Goal: Browse casually: Explore the website without a specific task or goal

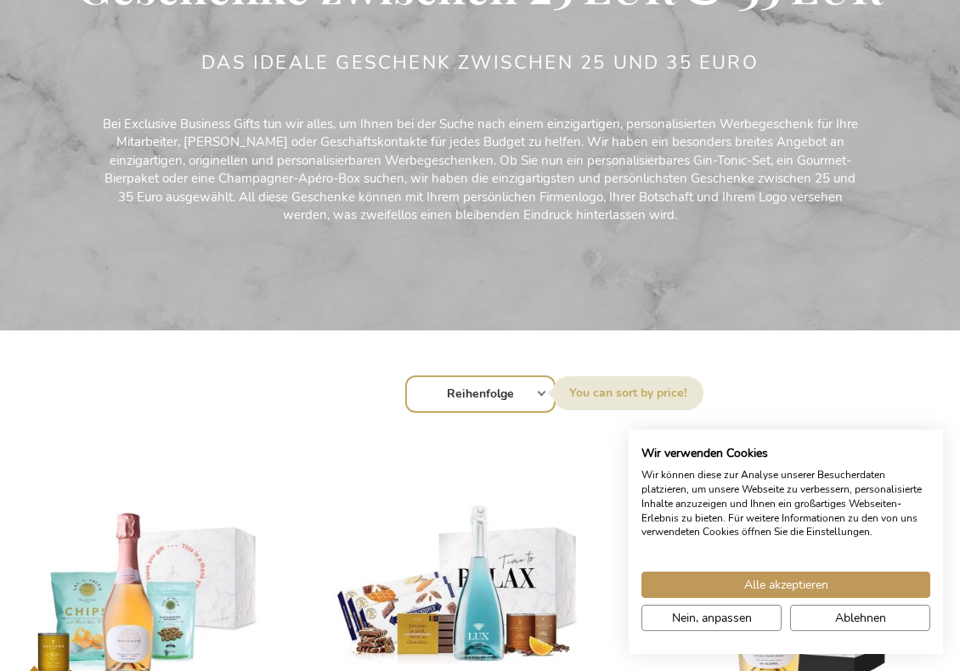
scroll to position [254, 0]
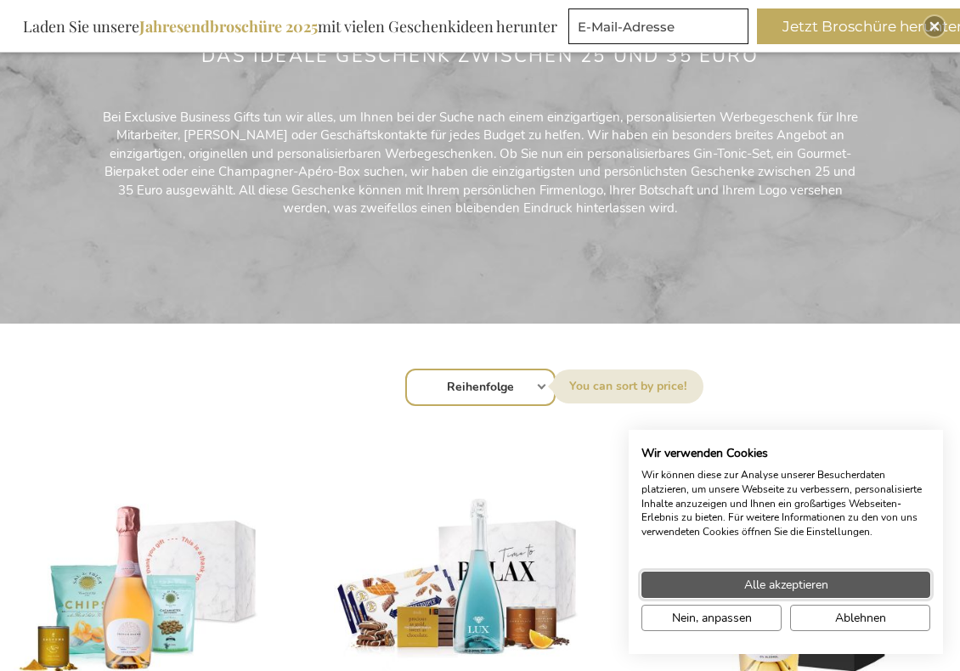
click at [790, 583] on span "Alle akzeptieren" at bounding box center [786, 585] width 84 height 18
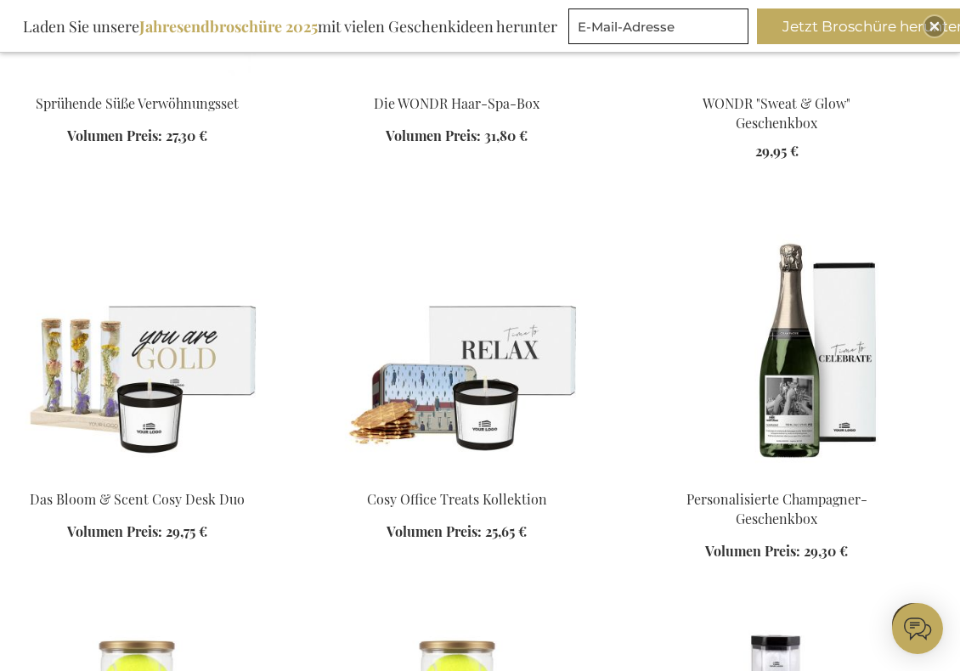
scroll to position [1273, 0]
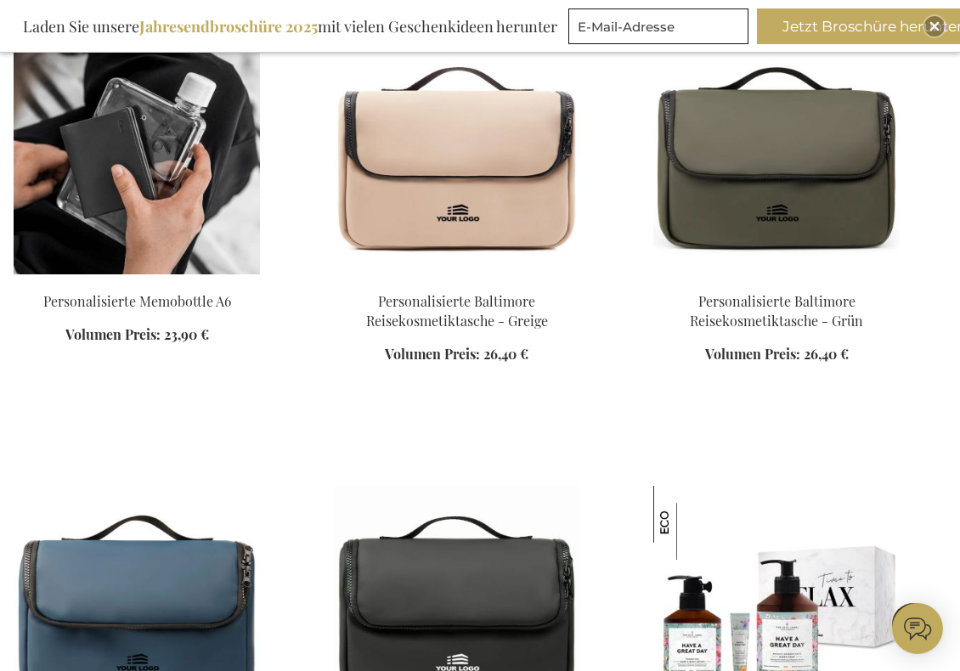
scroll to position [3651, 0]
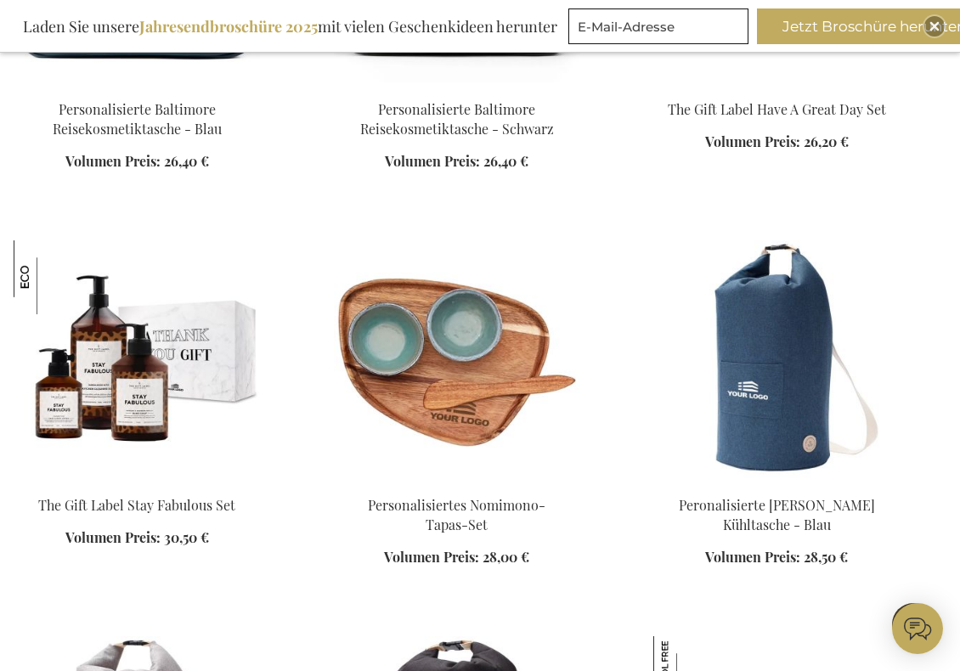
scroll to position [4160, 0]
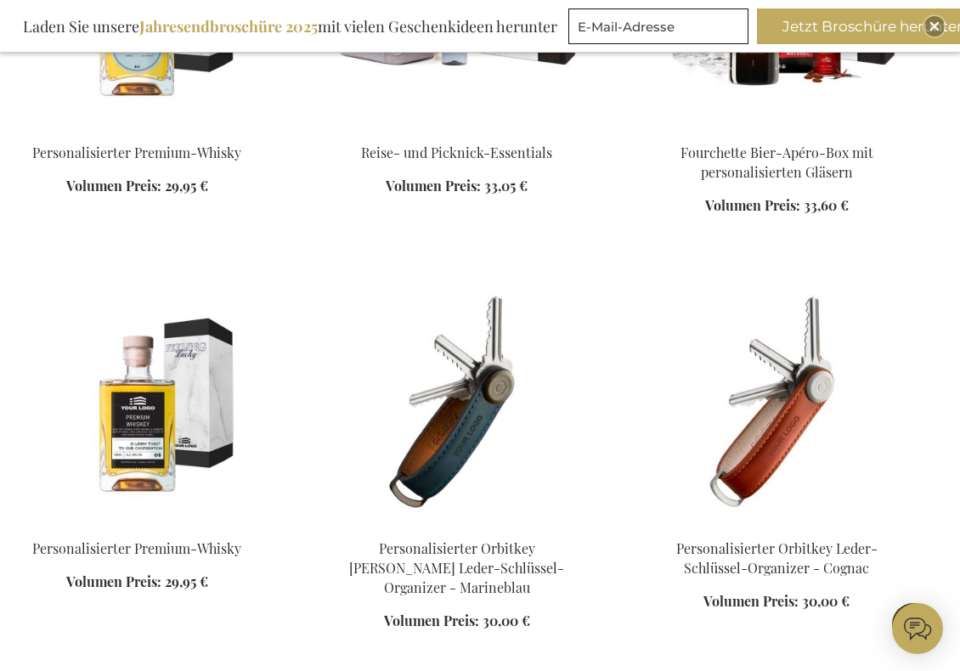
scroll to position [5774, 0]
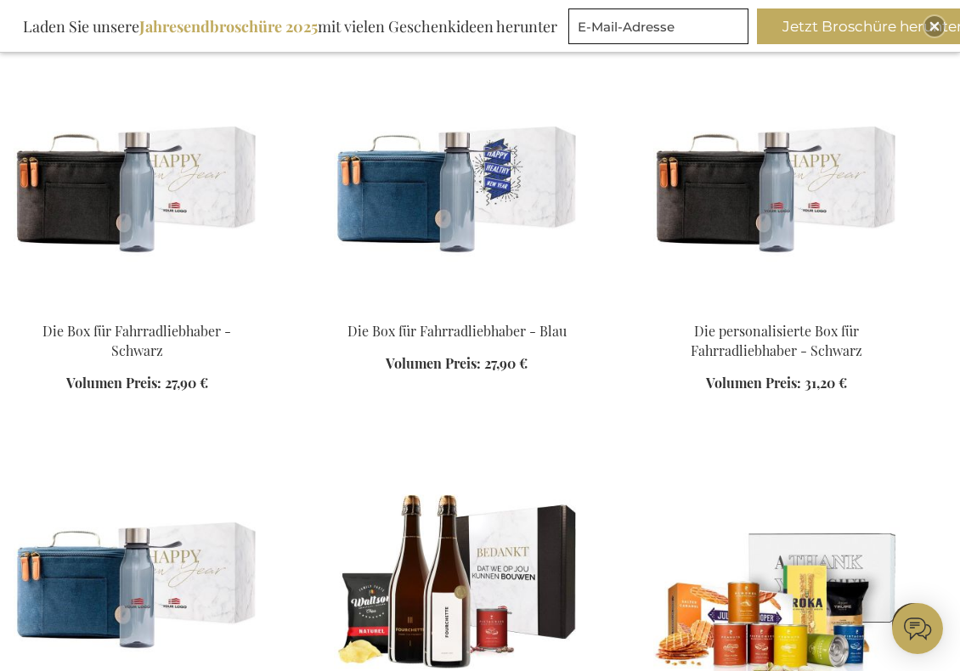
scroll to position [7981, 0]
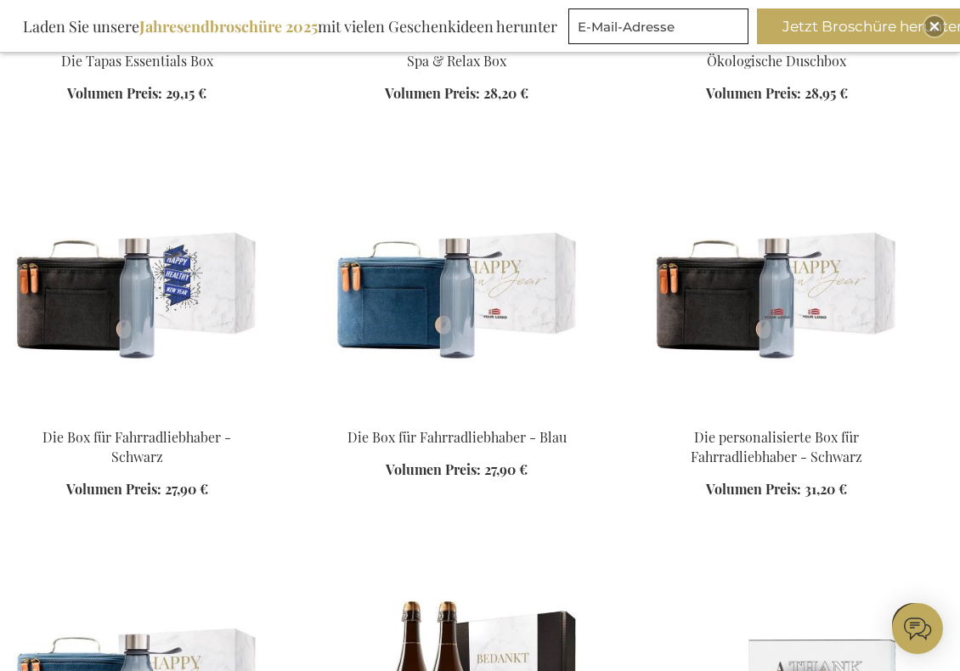
scroll to position [7812, 0]
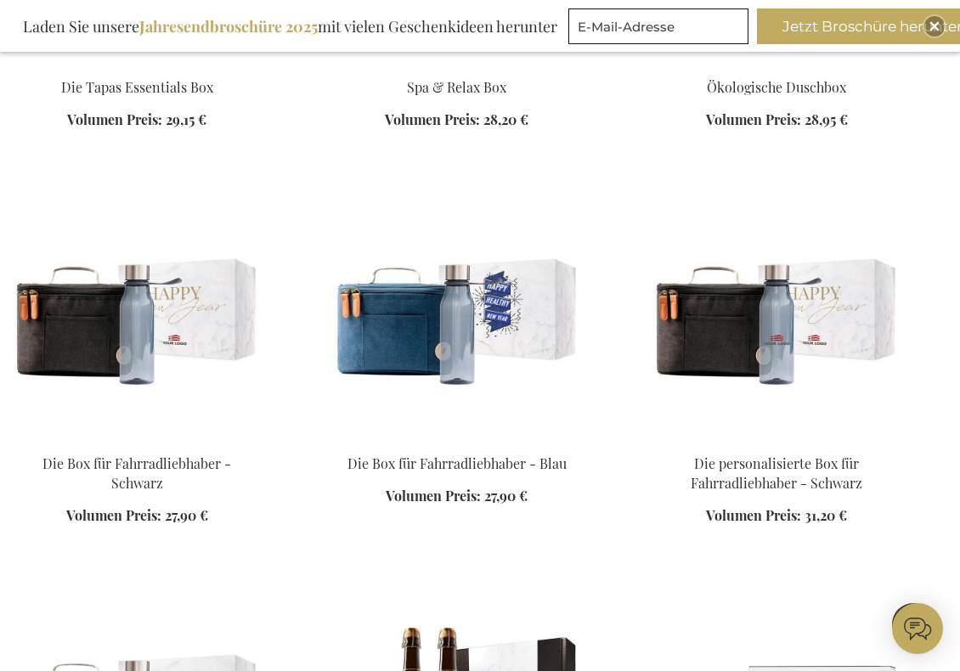
drag, startPoint x: 87, startPoint y: 315, endPoint x: 99, endPoint y: 315, distance: 12.7
click at [88, 315] on img at bounding box center [137, 318] width 246 height 238
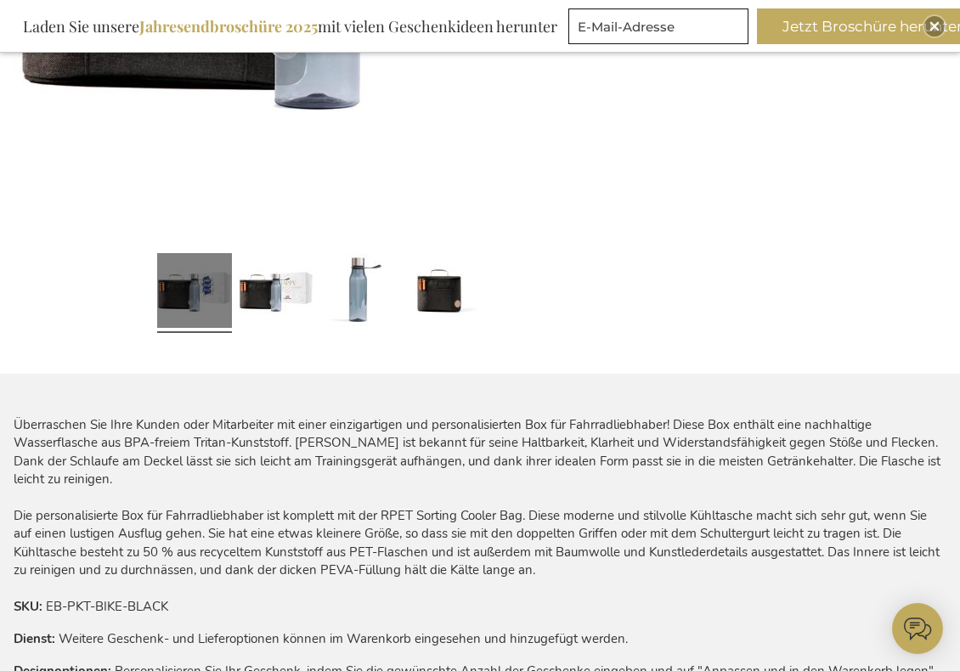
scroll to position [594, 0]
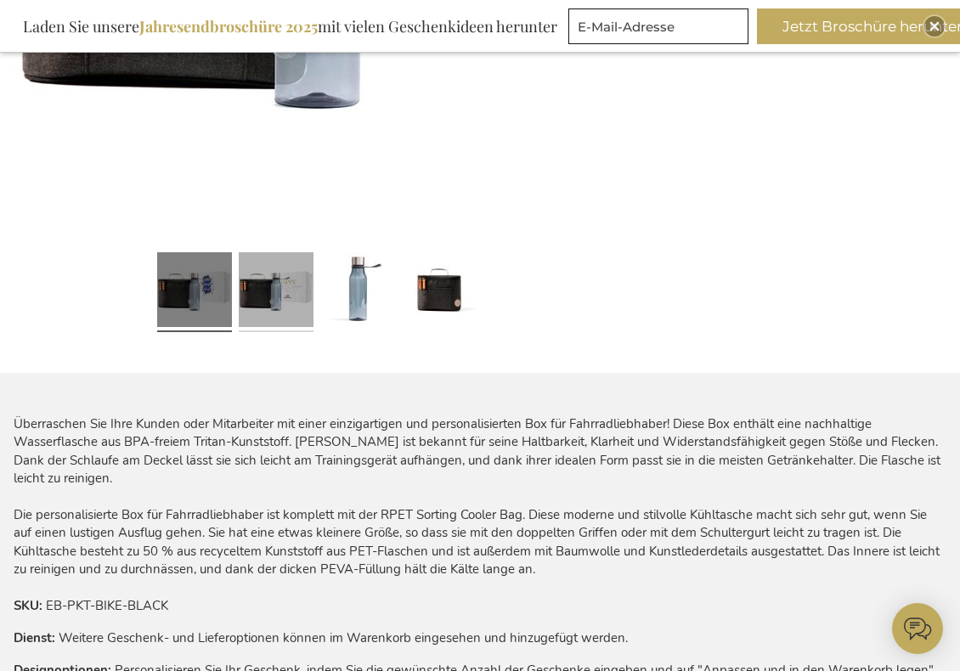
click at [284, 300] on link at bounding box center [276, 291] width 75 height 93
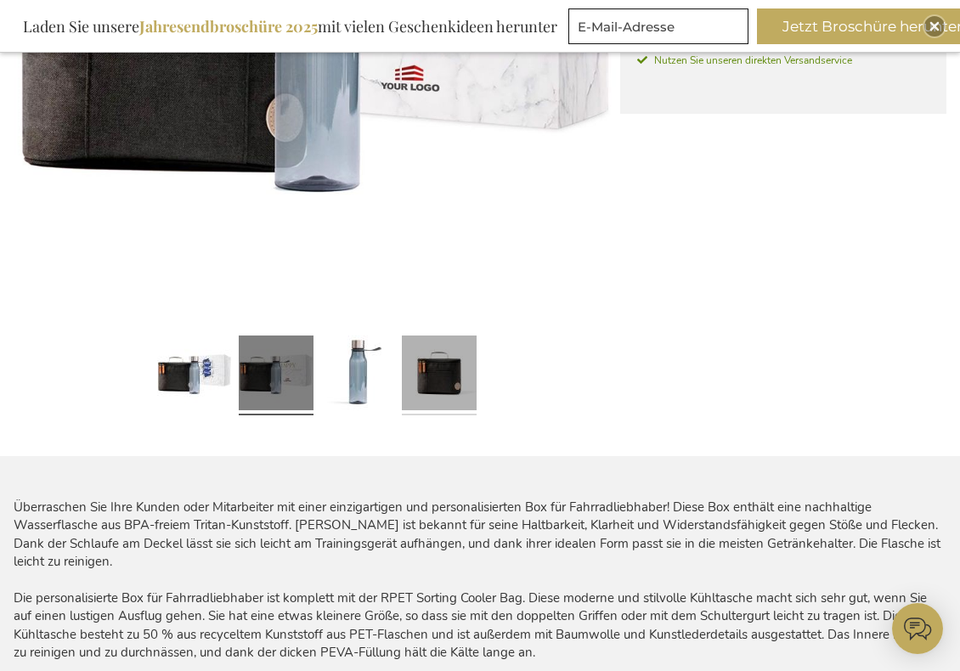
scroll to position [255, 0]
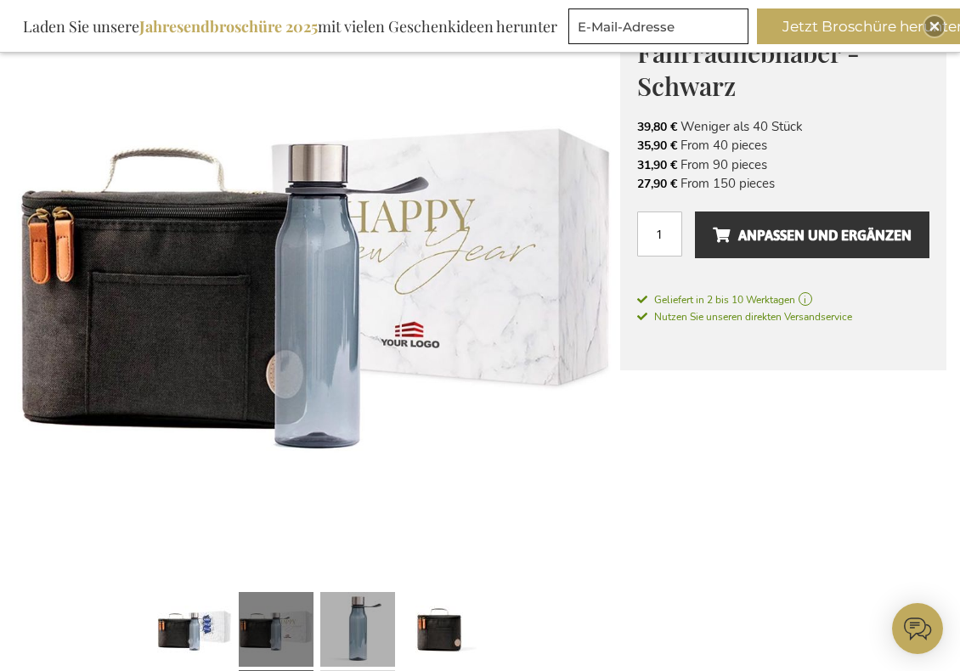
click at [351, 591] on link at bounding box center [357, 631] width 75 height 93
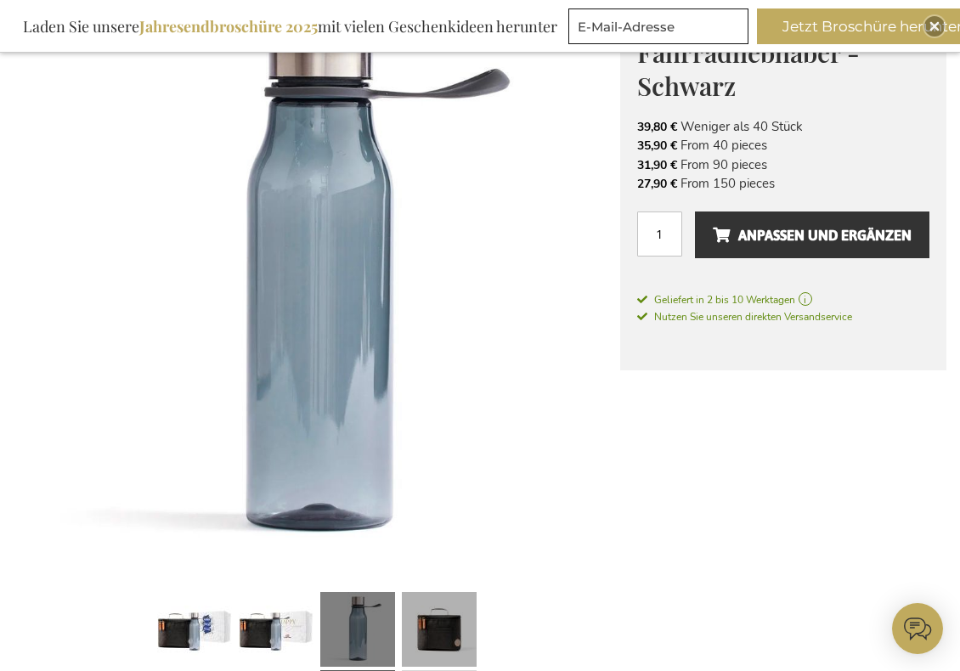
click at [436, 611] on link at bounding box center [439, 631] width 75 height 93
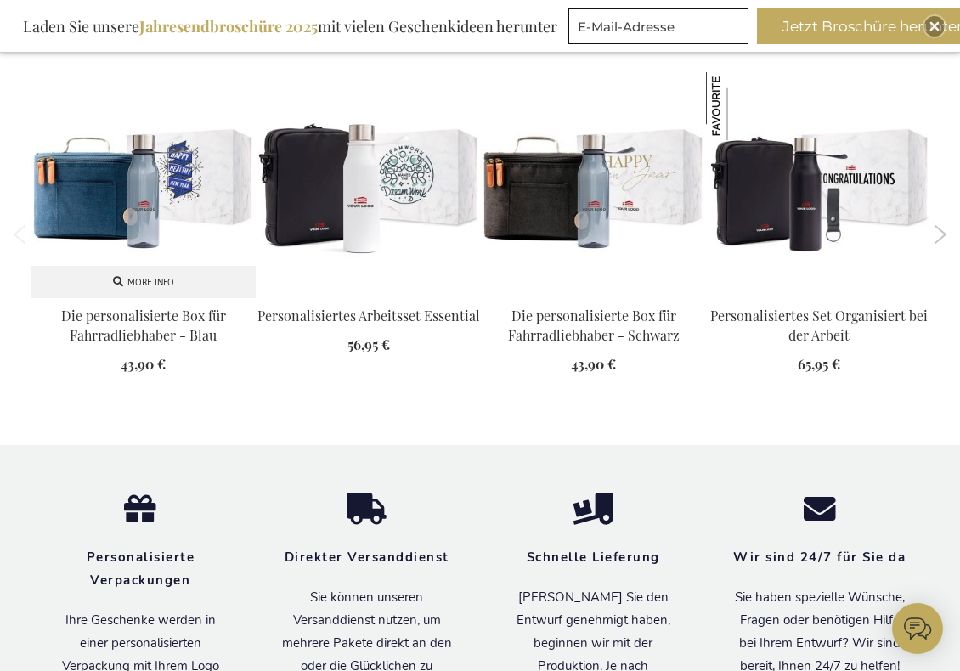
scroll to position [1953, 0]
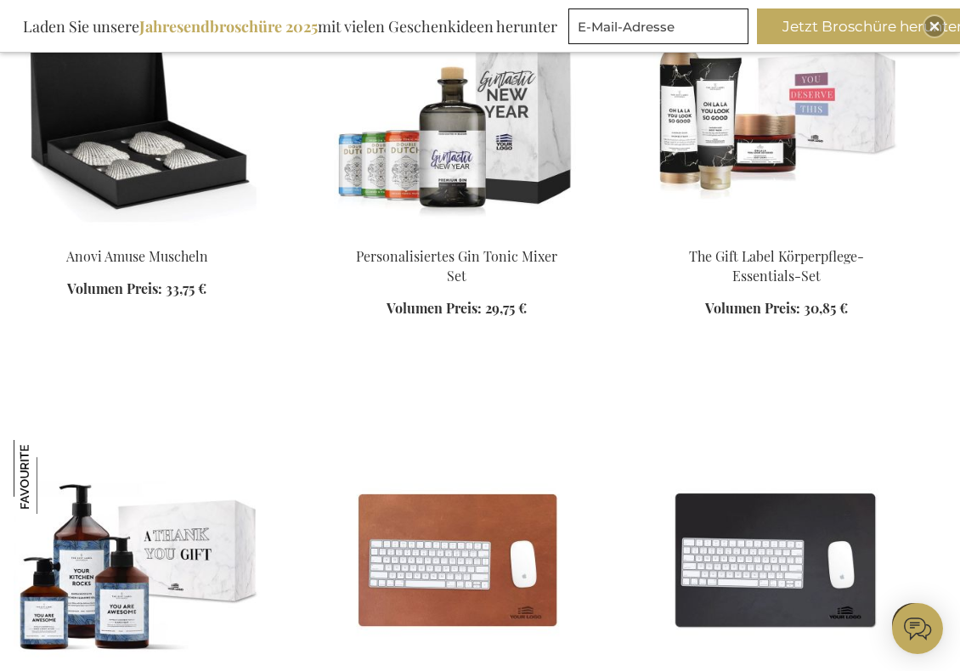
scroll to position [5541, 0]
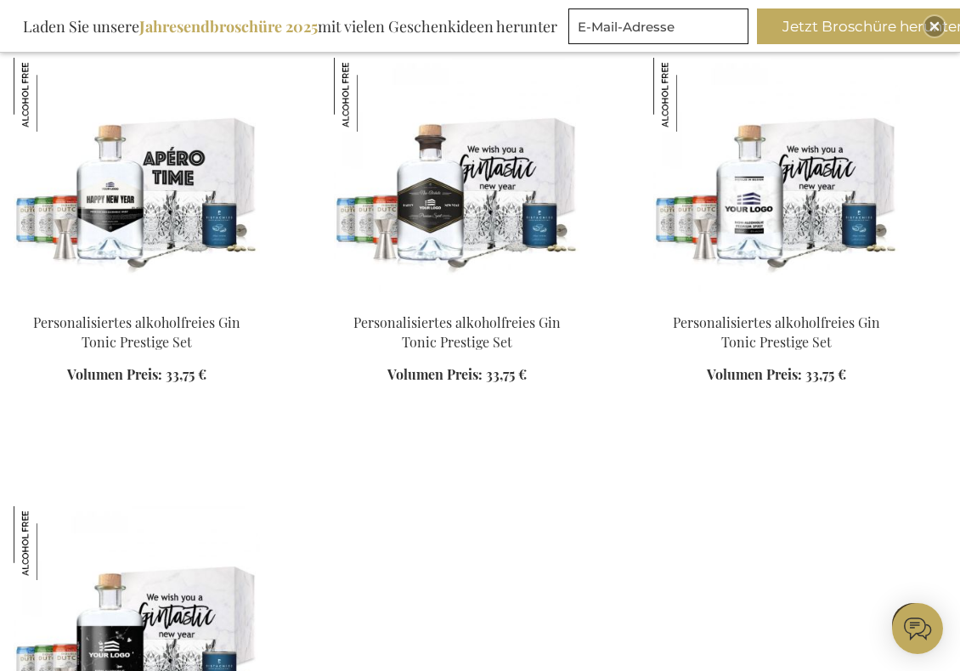
scroll to position [8768, 0]
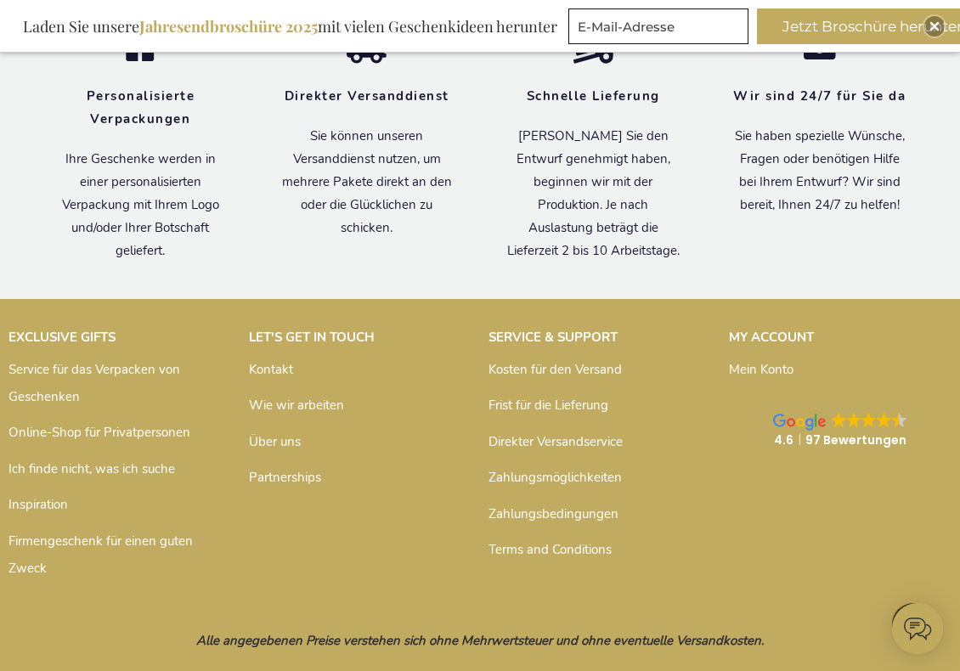
scroll to position [9626, 0]
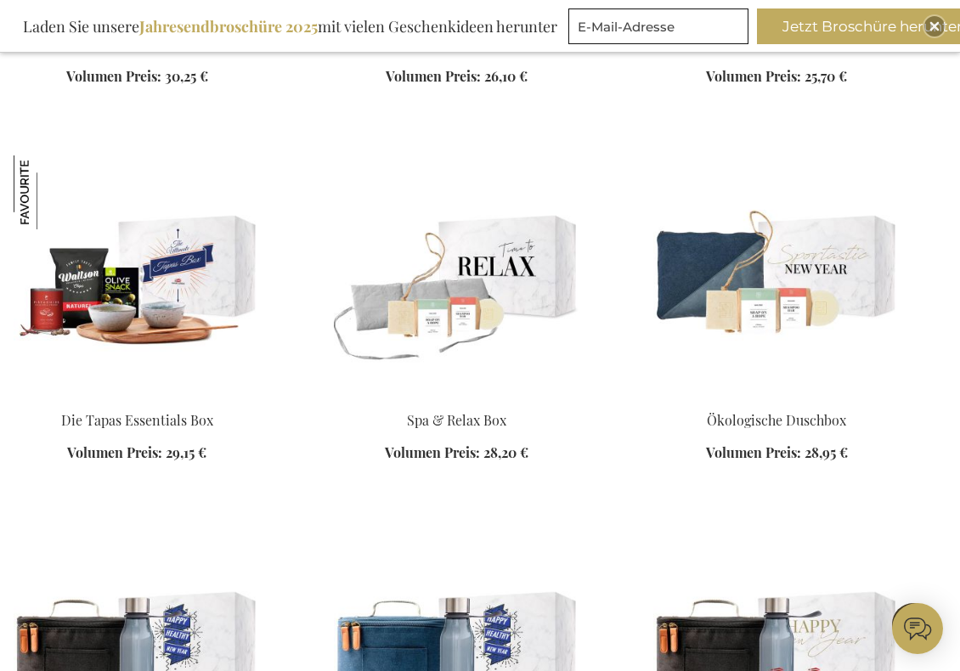
scroll to position [1050, 0]
